Goal: Task Accomplishment & Management: Manage account settings

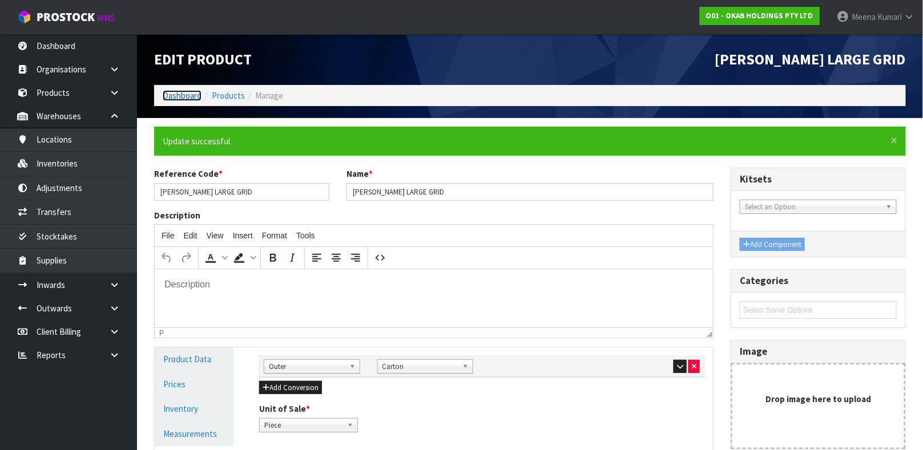
click at [191, 94] on link "Dashboard" at bounding box center [182, 95] width 39 height 11
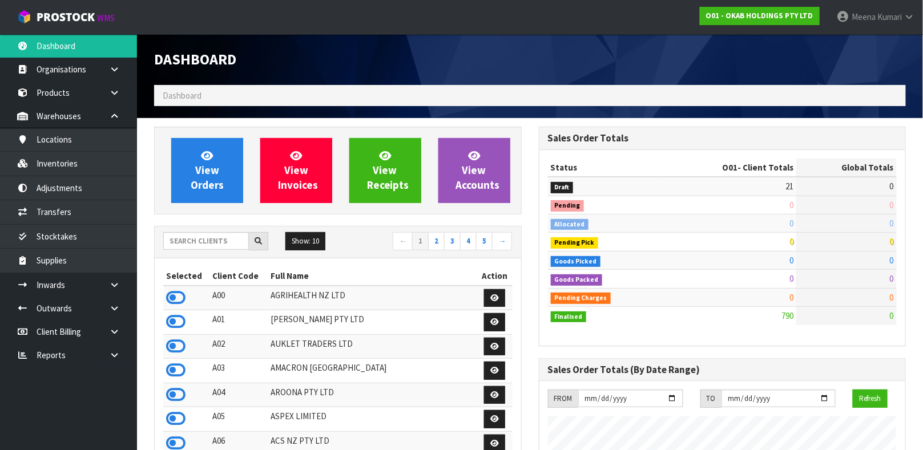
scroll to position [742, 384]
click at [206, 247] on input "text" at bounding box center [206, 241] width 86 height 18
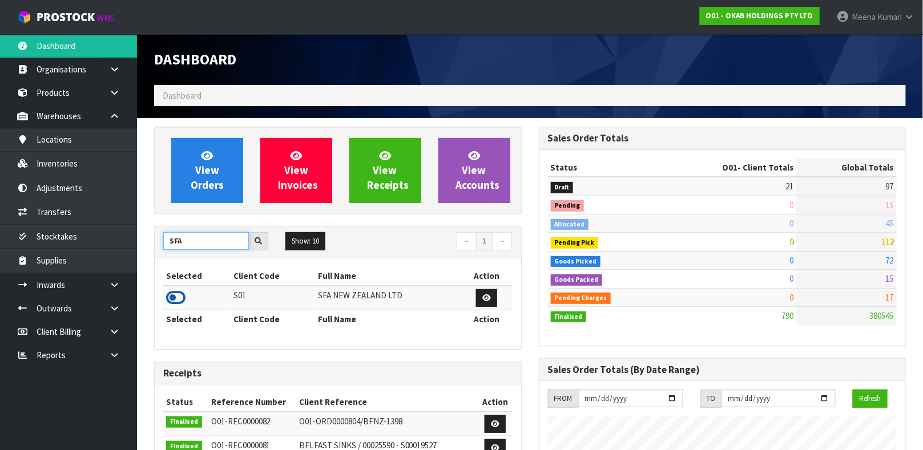
type input "SFA"
click at [180, 296] on icon at bounding box center [175, 297] width 19 height 17
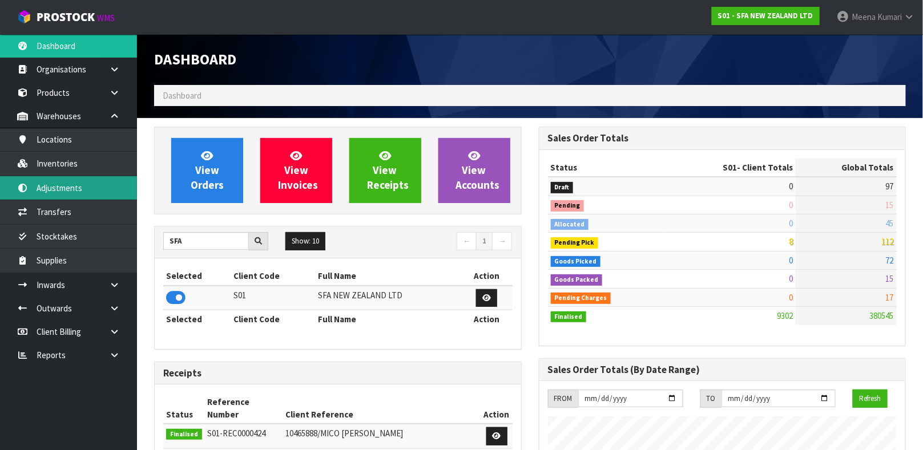
scroll to position [866, 384]
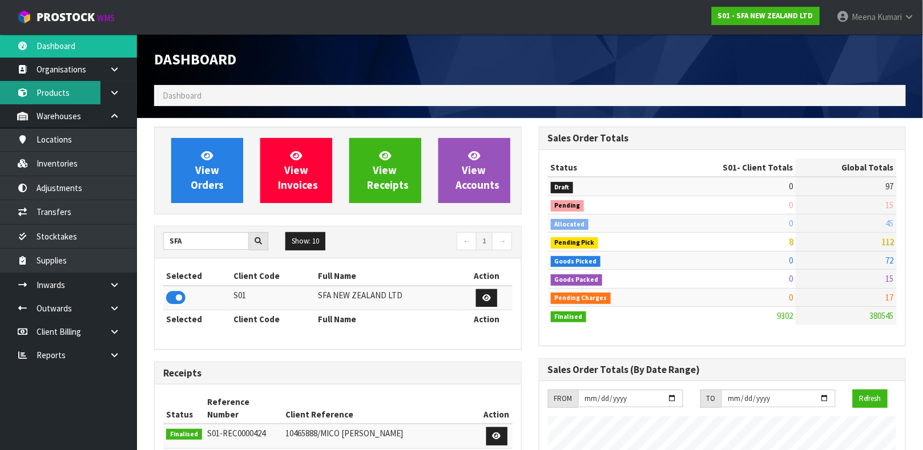
click at [90, 100] on link "Products" at bounding box center [68, 92] width 137 height 23
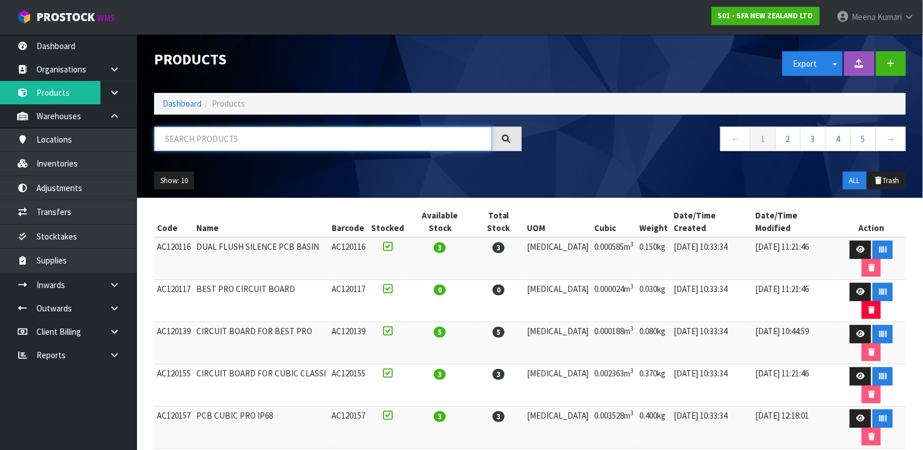
click at [176, 139] on input "text" at bounding box center [323, 139] width 338 height 25
type input "3308811298010"
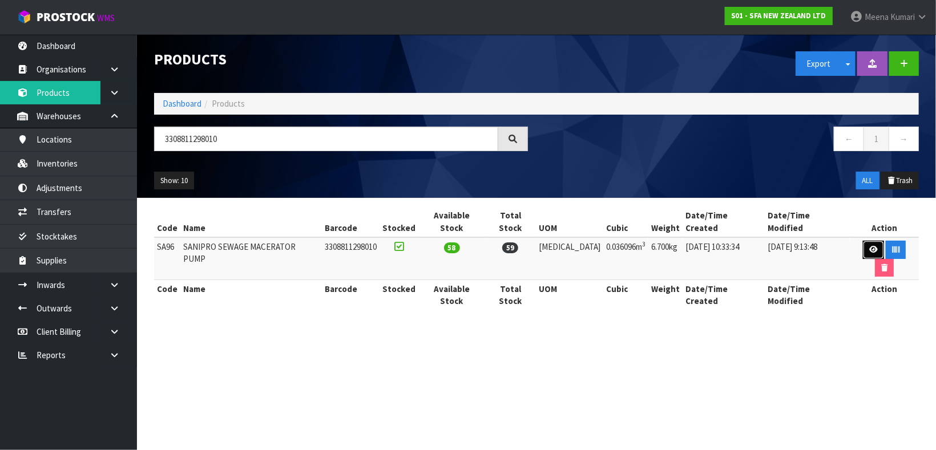
click at [869, 246] on icon at bounding box center [873, 249] width 9 height 7
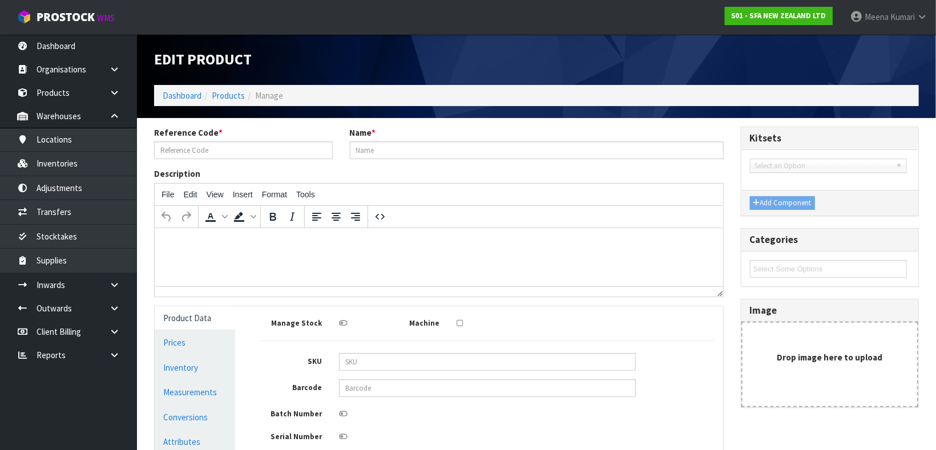
type input "SA96"
type input "SANIPRO SEWAGE MACERATOR PUMP"
type input "3308811298010"
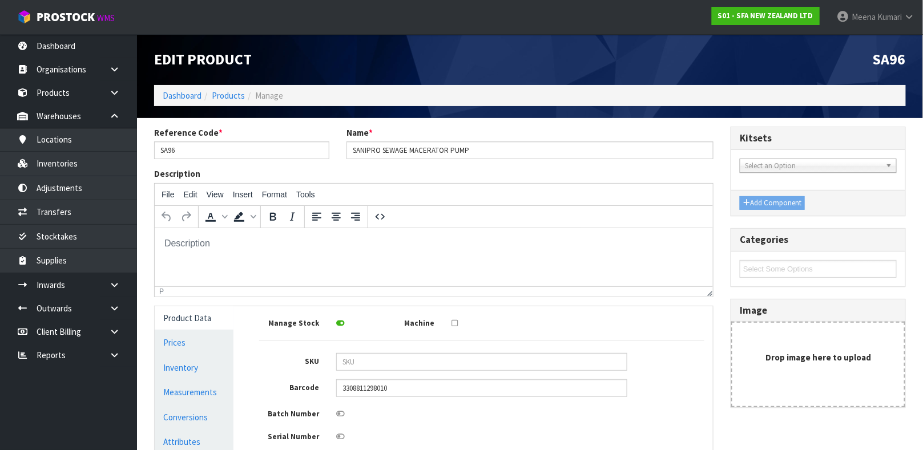
scroll to position [204, 0]
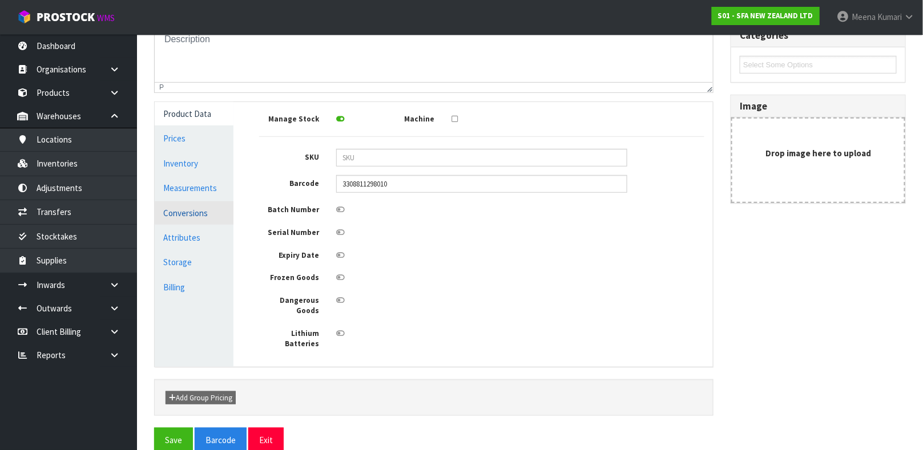
click at [201, 213] on link "Conversions" at bounding box center [194, 212] width 79 height 23
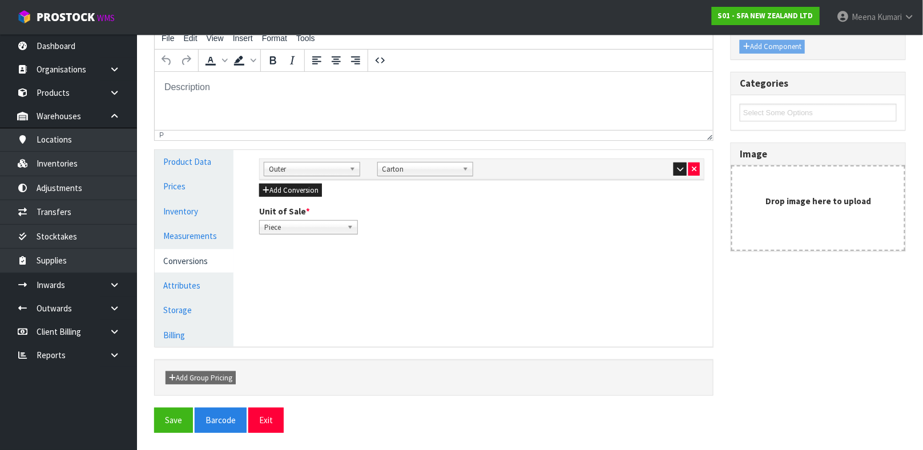
scroll to position [156, 0]
click at [197, 236] on link "Measurements" at bounding box center [194, 236] width 79 height 23
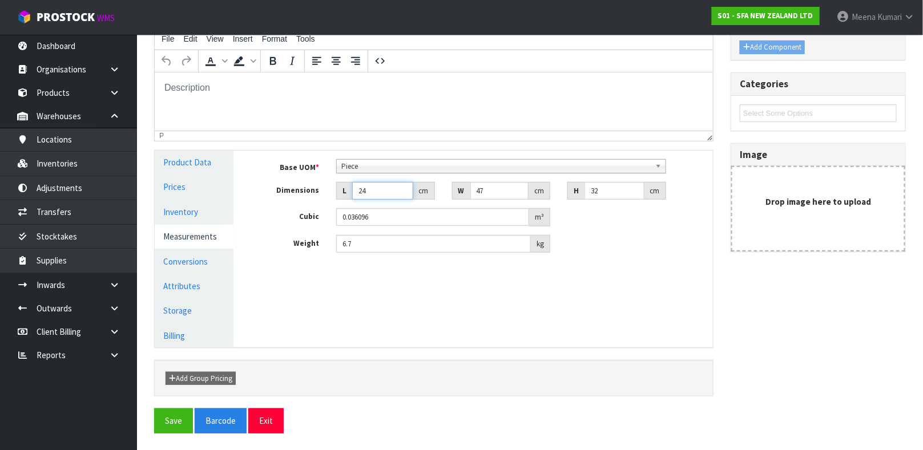
click at [385, 189] on input "24" at bounding box center [382, 191] width 61 height 18
type input "24.001"
type input "0.036098"
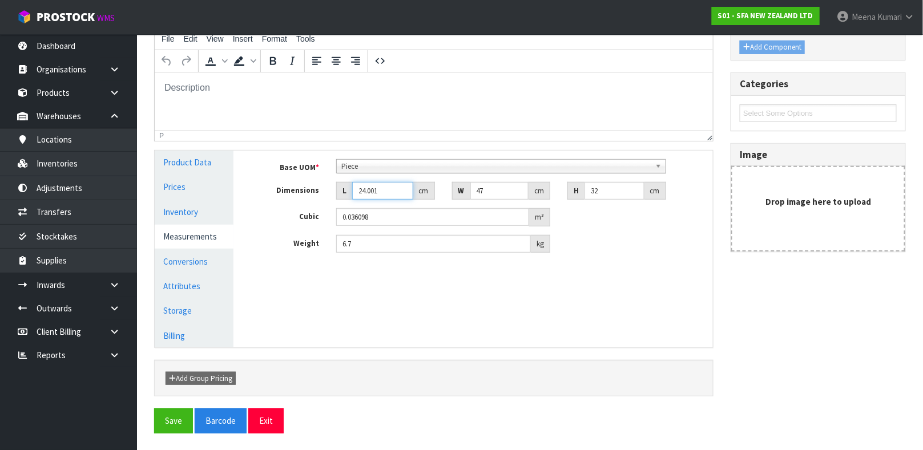
click at [384, 186] on input "24.001" at bounding box center [382, 191] width 61 height 18
type input "24.002"
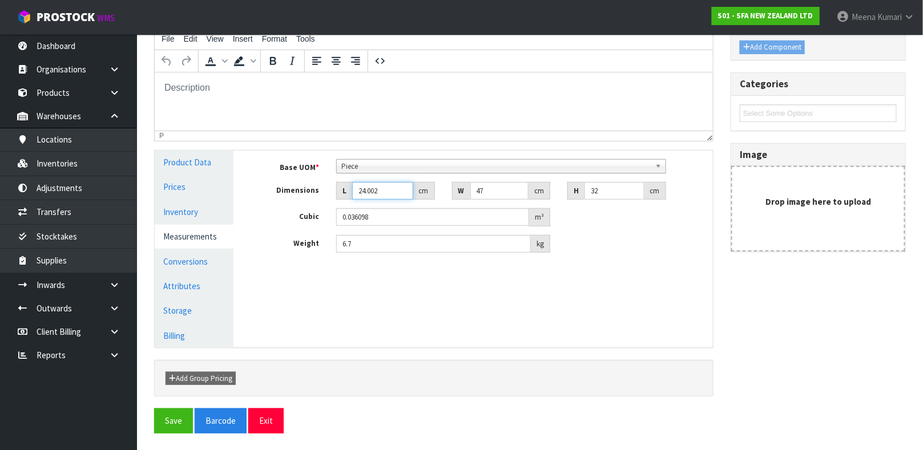
type input "0.036099"
type input "24.00"
type input "0.036096"
type input "2"
type input "0.003008"
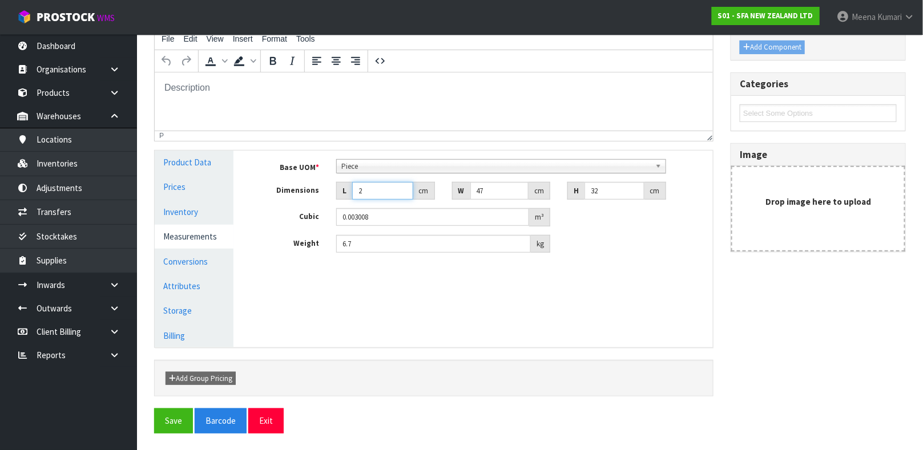
type input "0.000001"
type input "0.001"
type input "0.000002"
type input "0.00"
type input "0.000001"
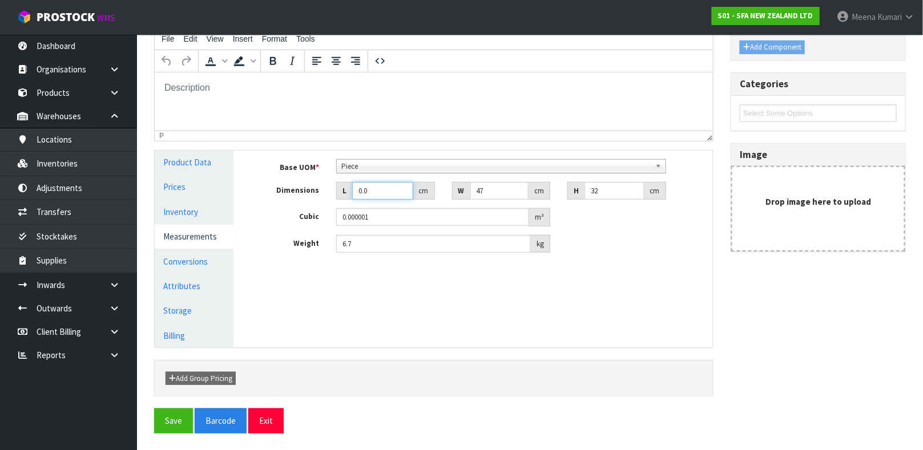
type input "0"
type input "4"
type input "0.006016"
type input "48"
type input "0.072192"
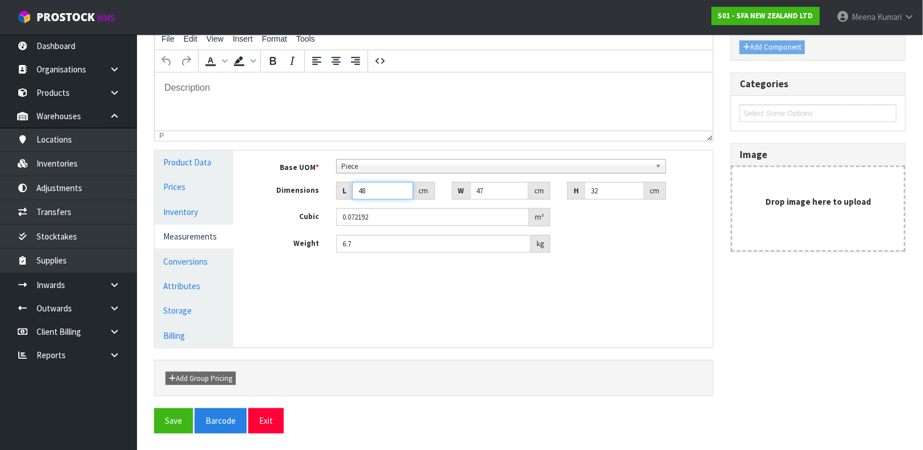
type input "48"
type input "46.999"
type input "0.07219"
type input "46.99"
type input "0.072177"
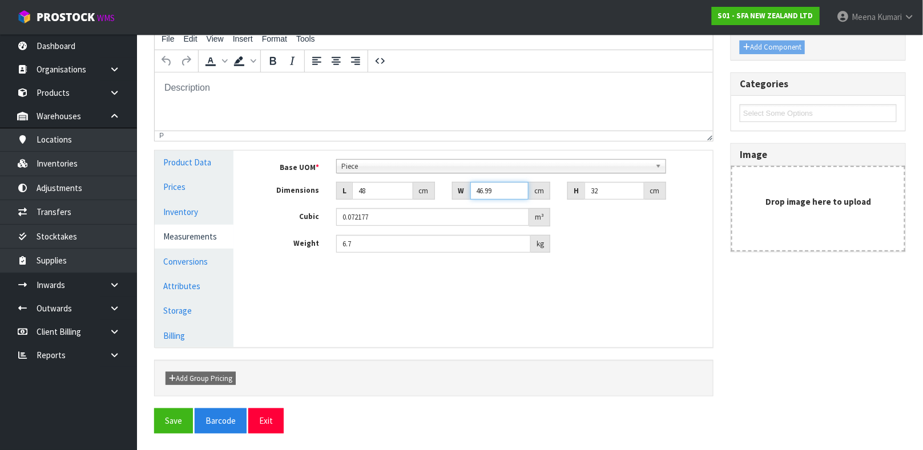
type input "46.9"
type input "0.072038"
type input "469"
type input "0.720384"
type input "49"
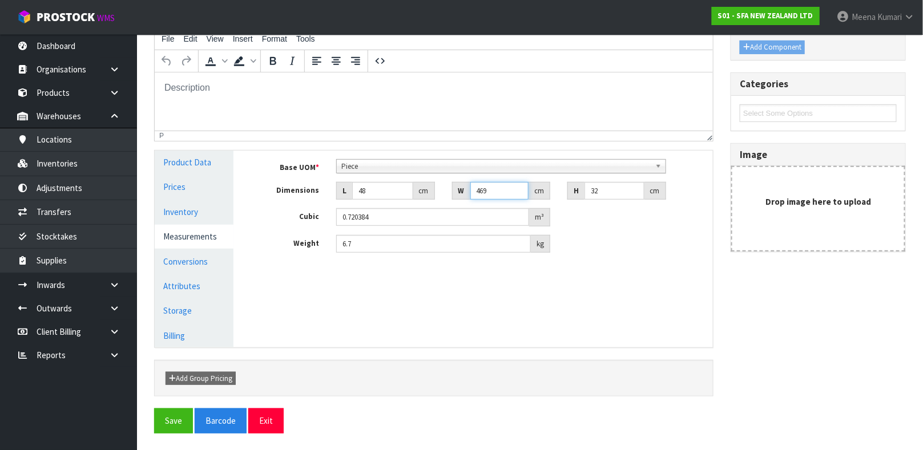
type input "0.075264"
type input "9"
type input "0.013824"
type input "0.000001"
type input "2"
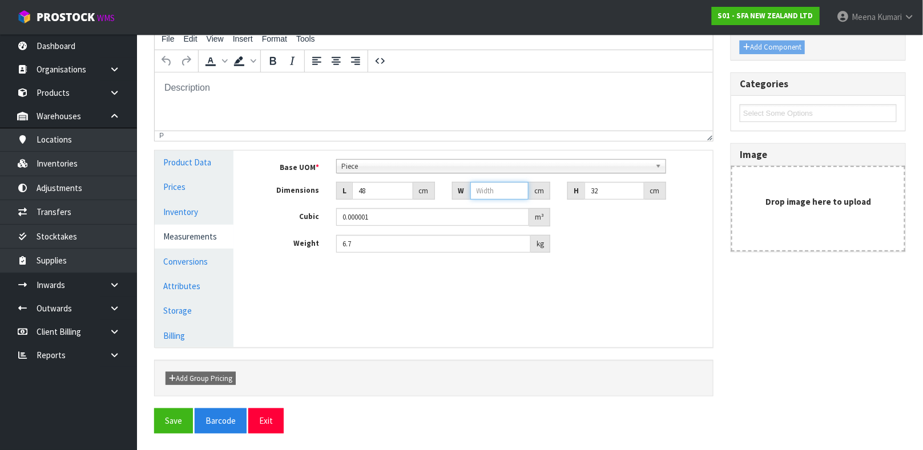
type input "0.003072"
type input "24"
type input "0.036864"
type input "24"
click at [607, 191] on input "32" at bounding box center [614, 191] width 60 height 18
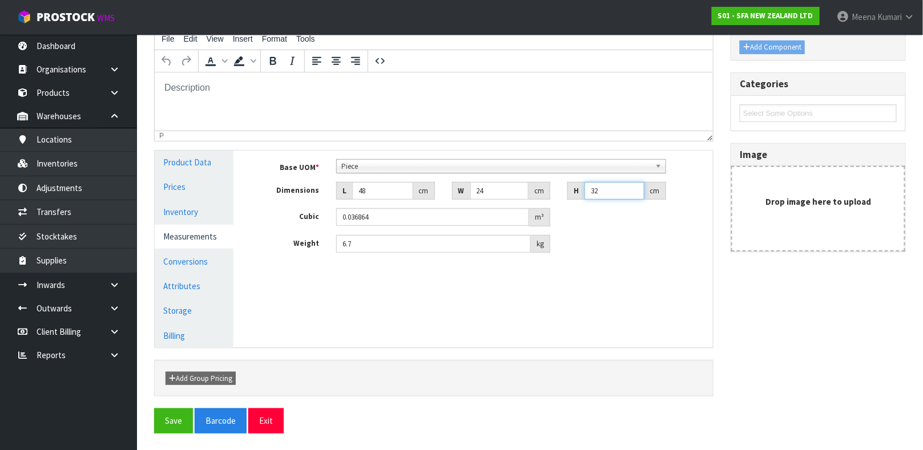
type input "3"
type input "0.003456"
type input "34"
type input "0.039168"
type input "34"
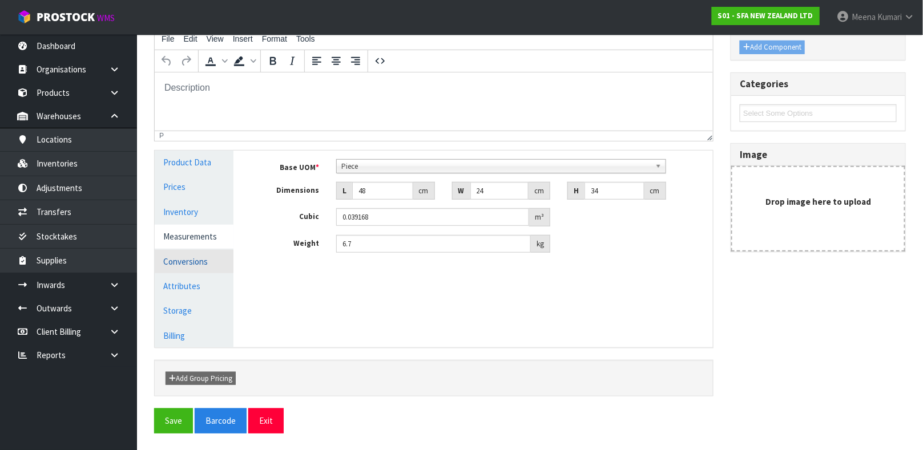
click at [215, 265] on link "Conversions" at bounding box center [194, 261] width 79 height 23
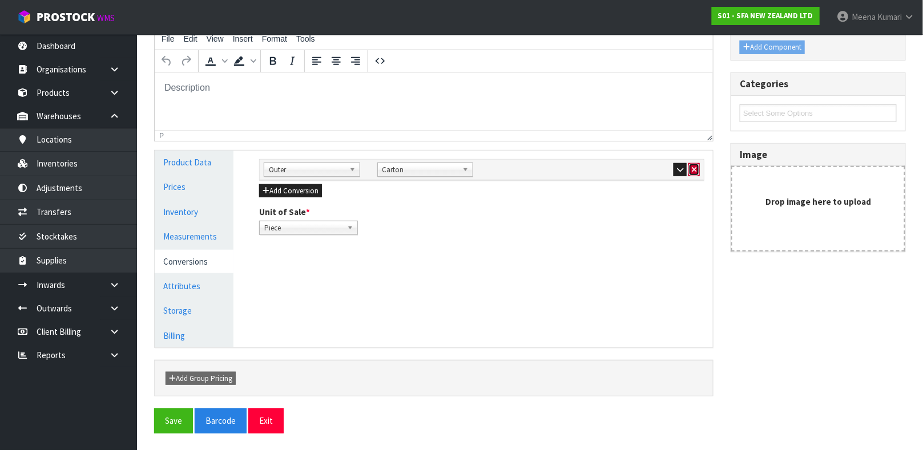
click at [694, 166] on icon "button" at bounding box center [694, 169] width 5 height 7
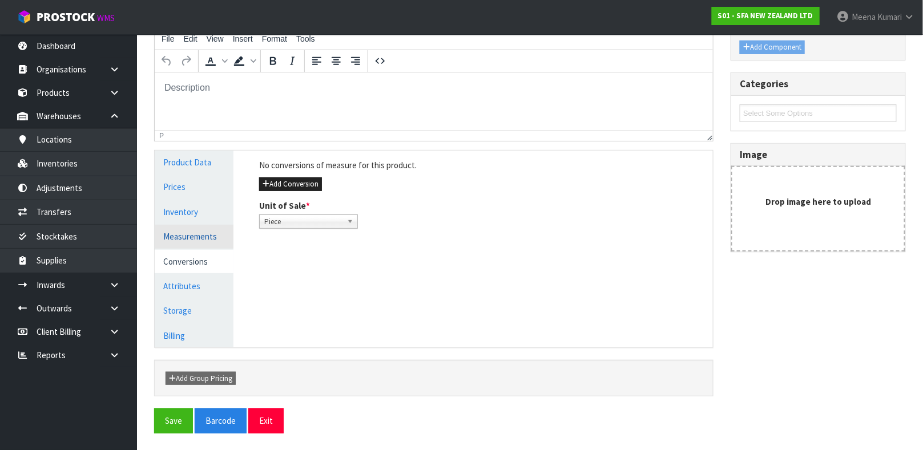
click at [191, 233] on link "Measurements" at bounding box center [194, 236] width 79 height 23
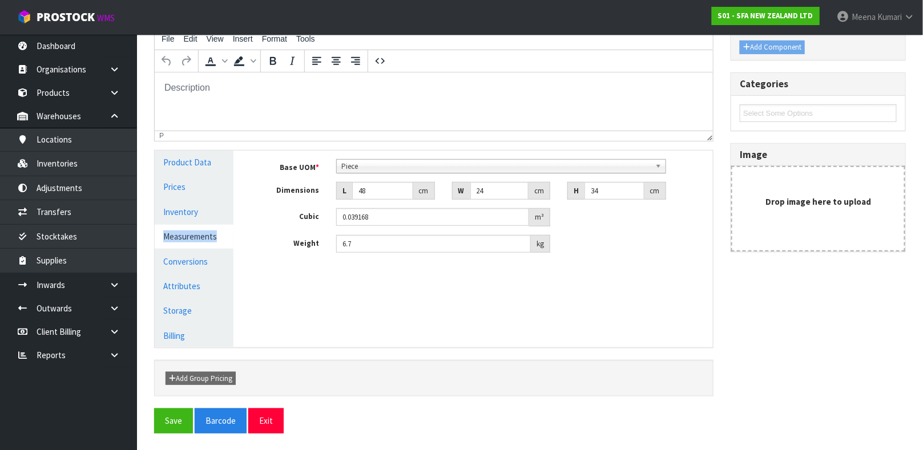
click at [191, 233] on link "Measurements" at bounding box center [194, 236] width 79 height 23
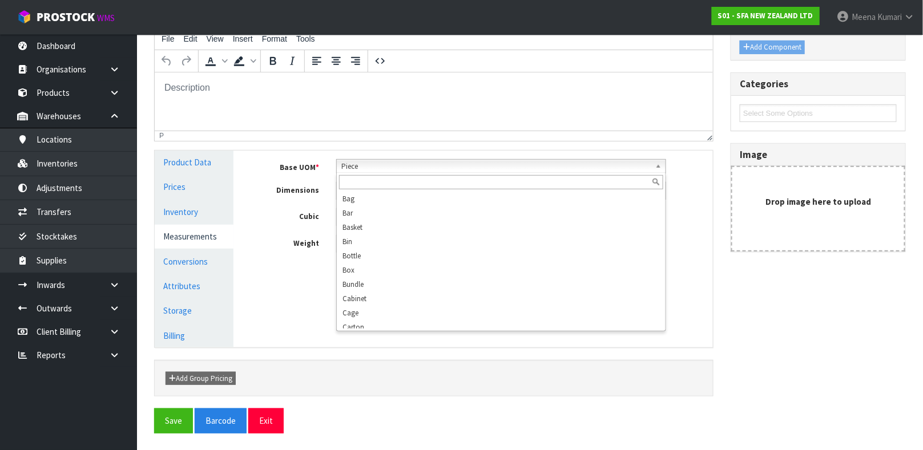
click at [472, 165] on span "Piece" at bounding box center [495, 167] width 309 height 14
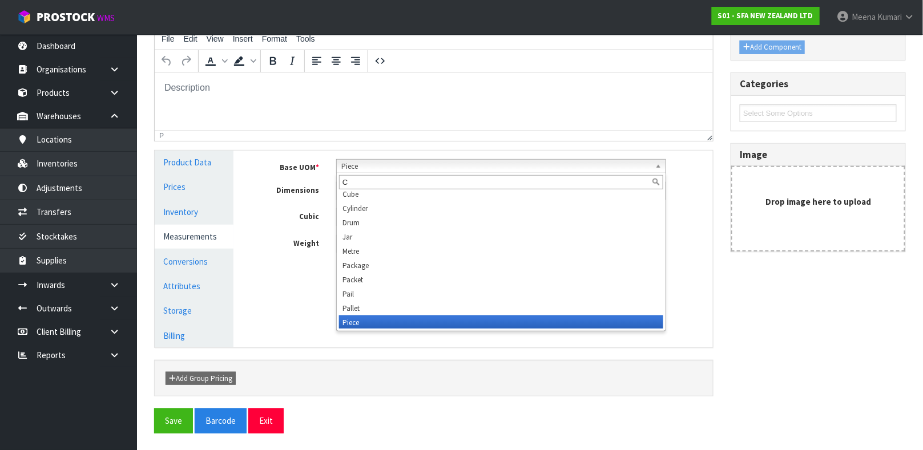
scroll to position [0, 0]
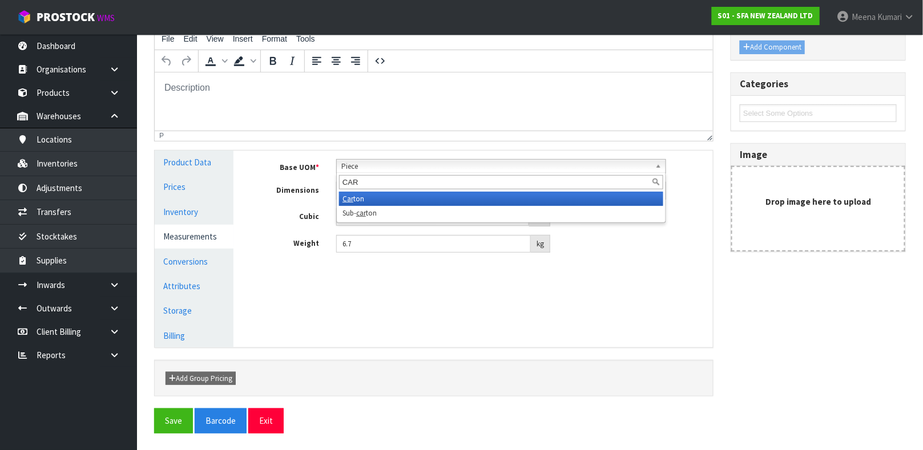
type input "CAR"
click at [421, 199] on li "Car ton" at bounding box center [501, 199] width 324 height 14
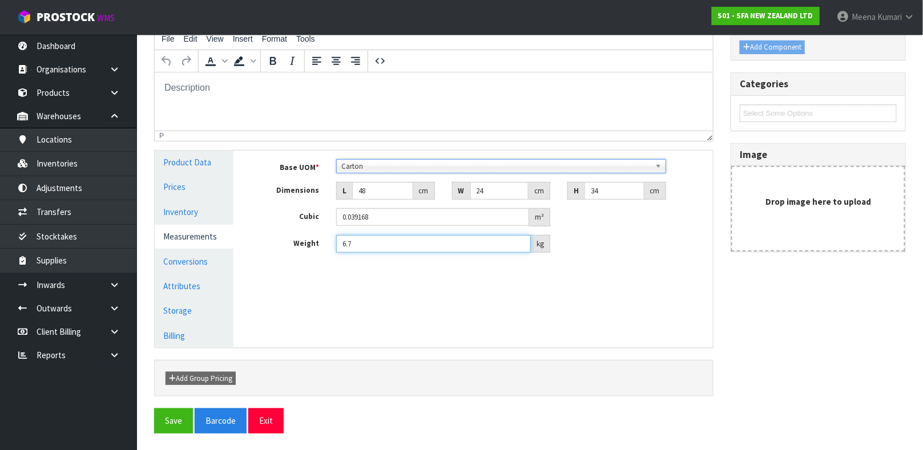
click at [368, 240] on input "6.7" at bounding box center [433, 244] width 195 height 18
type input "6"
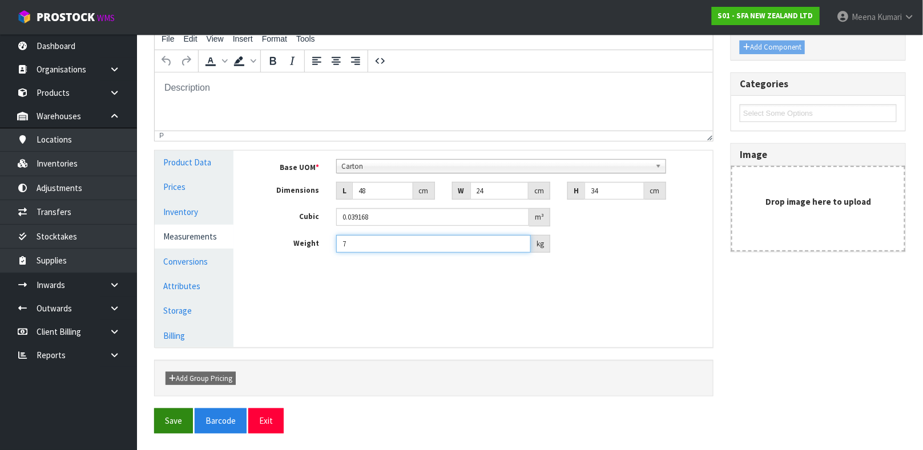
type input "7"
click at [174, 418] on button "Save" at bounding box center [173, 421] width 39 height 25
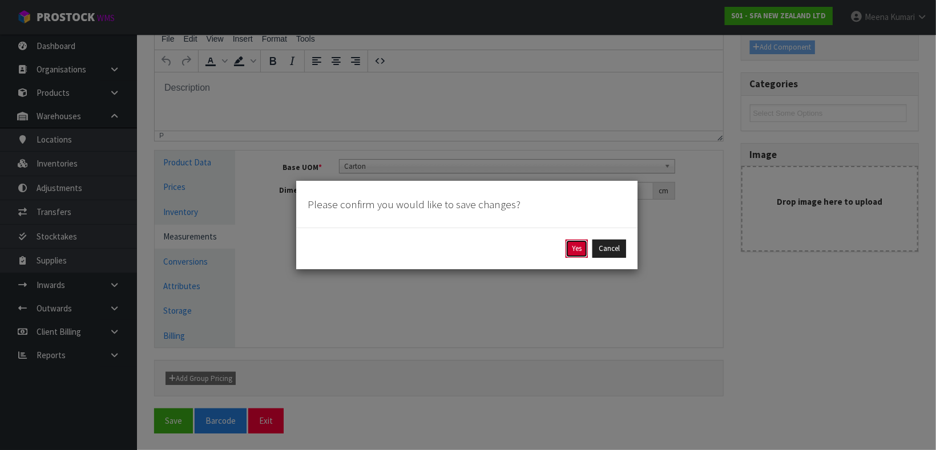
click at [578, 243] on button "Yes" at bounding box center [577, 249] width 22 height 18
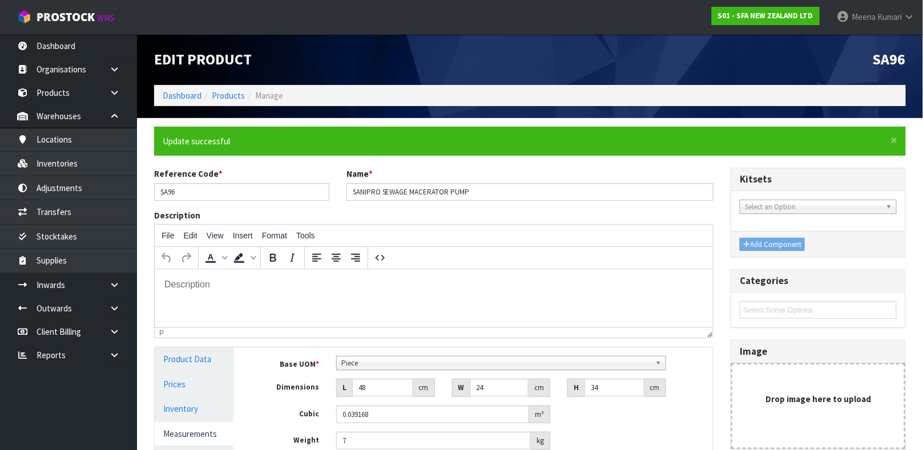
scroll to position [197, 0]
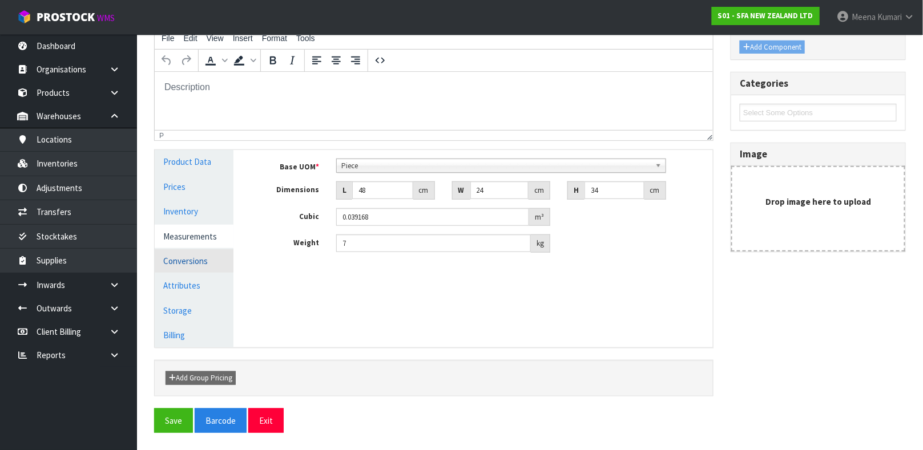
click at [207, 253] on link "Conversions" at bounding box center [194, 260] width 79 height 23
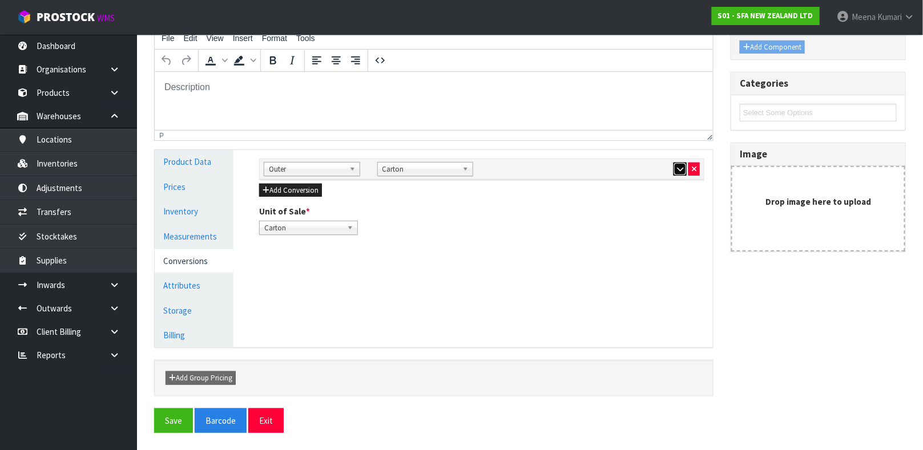
click at [679, 167] on icon "button" at bounding box center [680, 169] width 6 height 7
